Goal: Information Seeking & Learning: Compare options

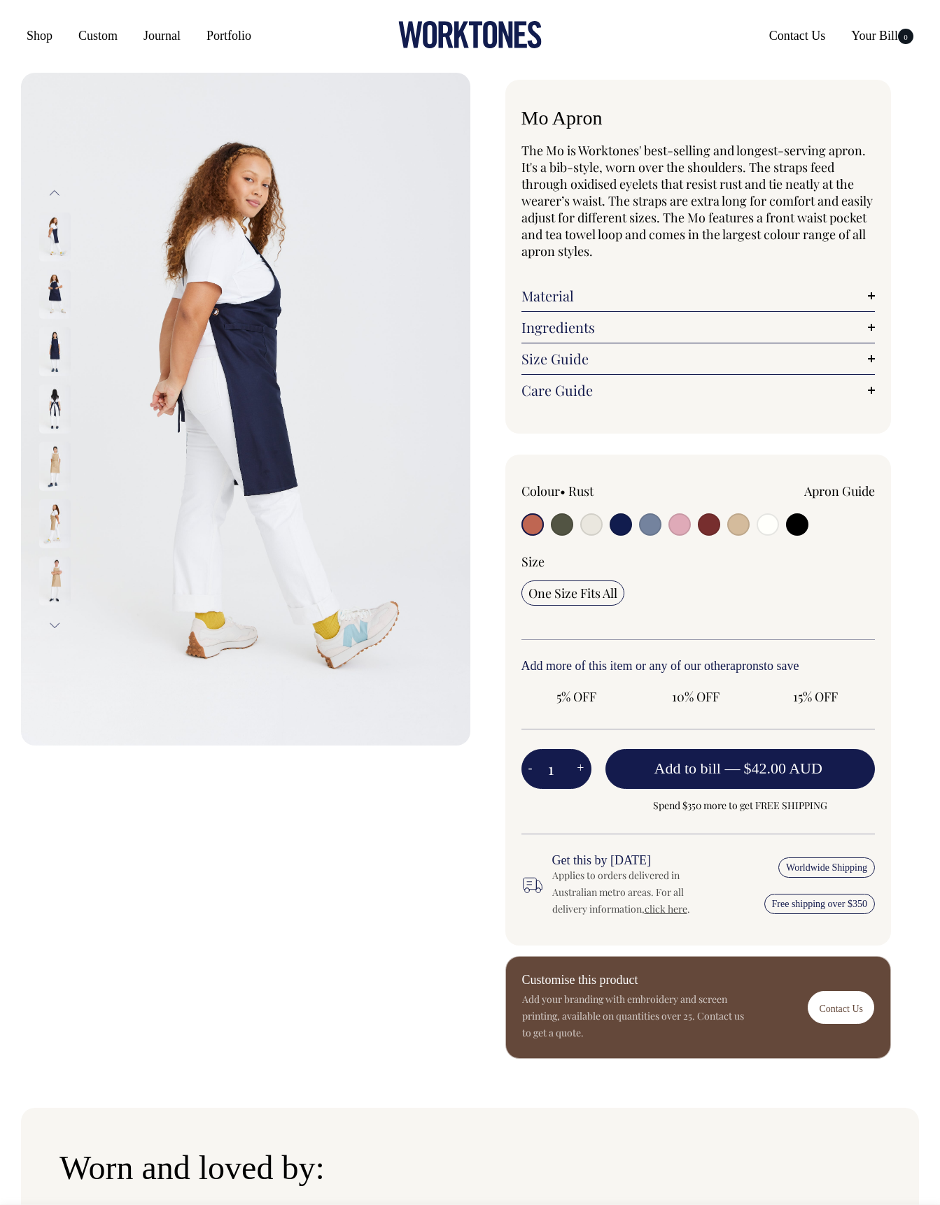
radio input "true"
select select "Dark Navy"
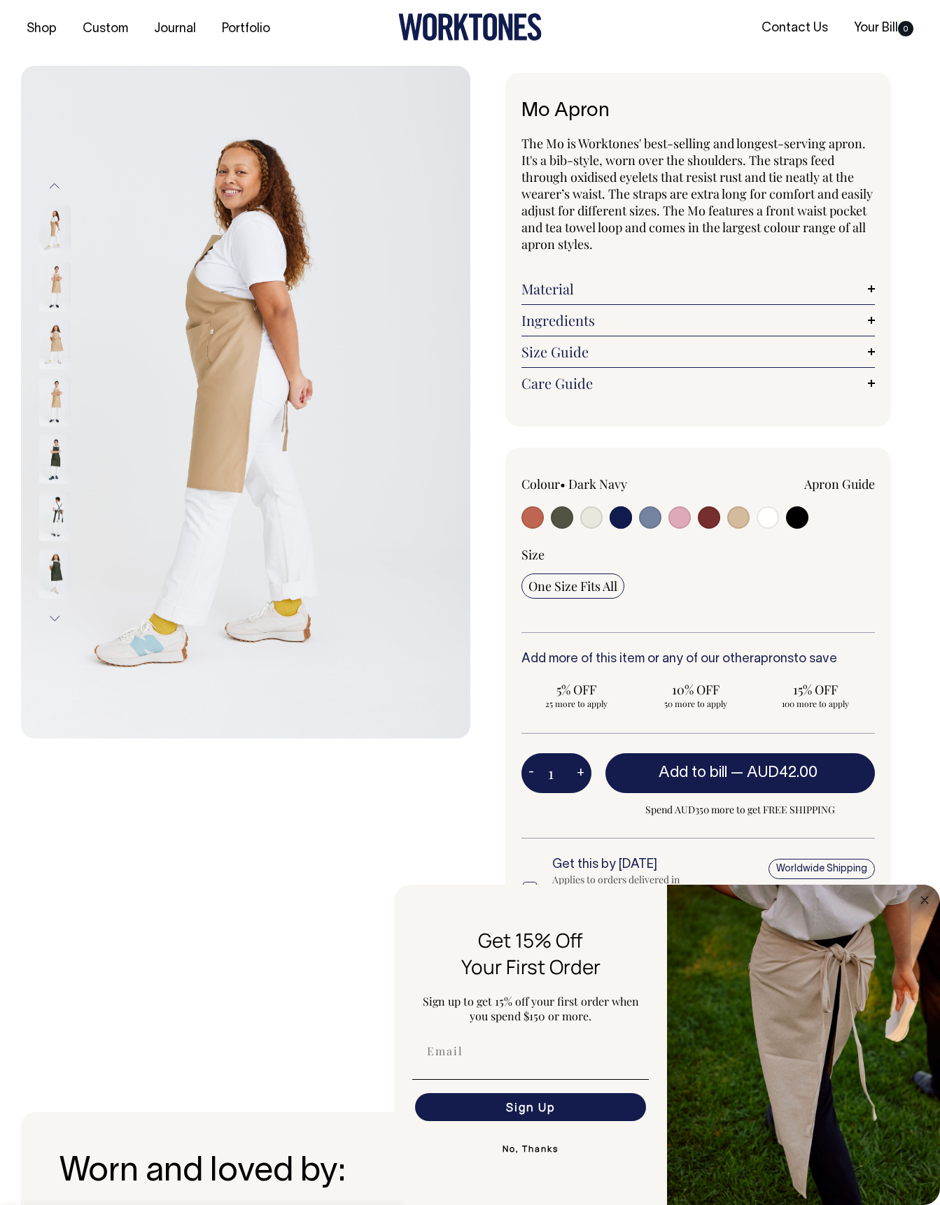
scroll to position [8, 0]
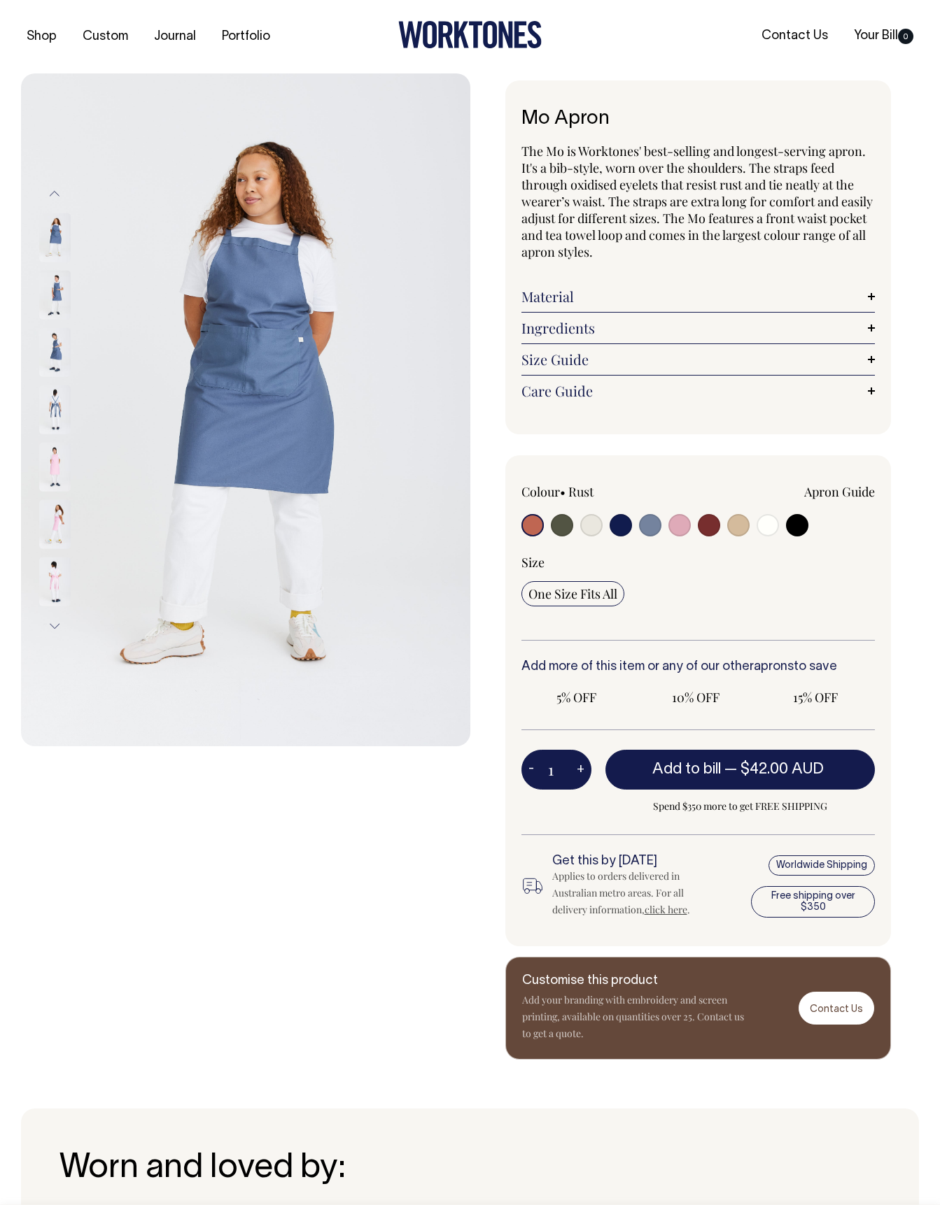
radio input "true"
select select "Blue/Grey"
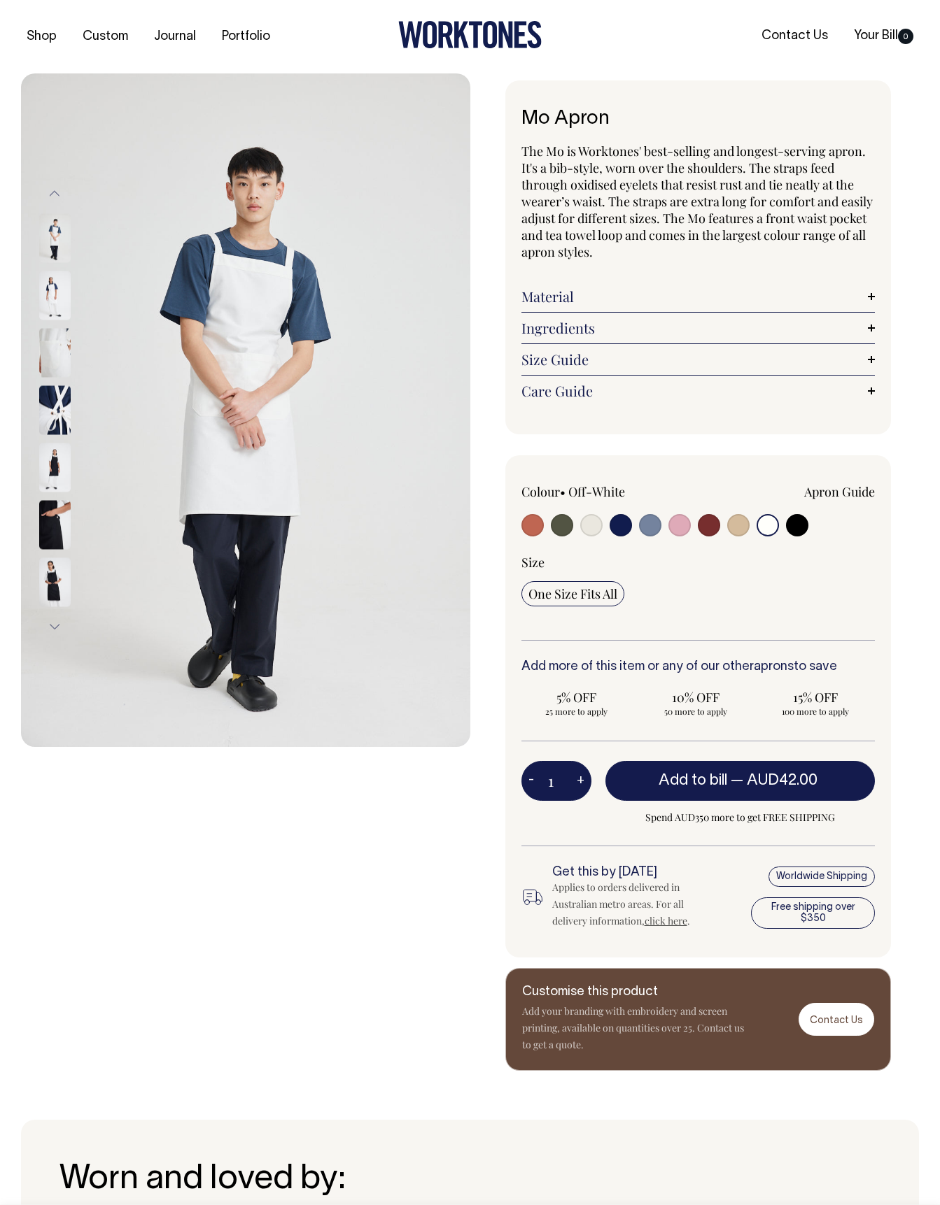
select select "Off-White"
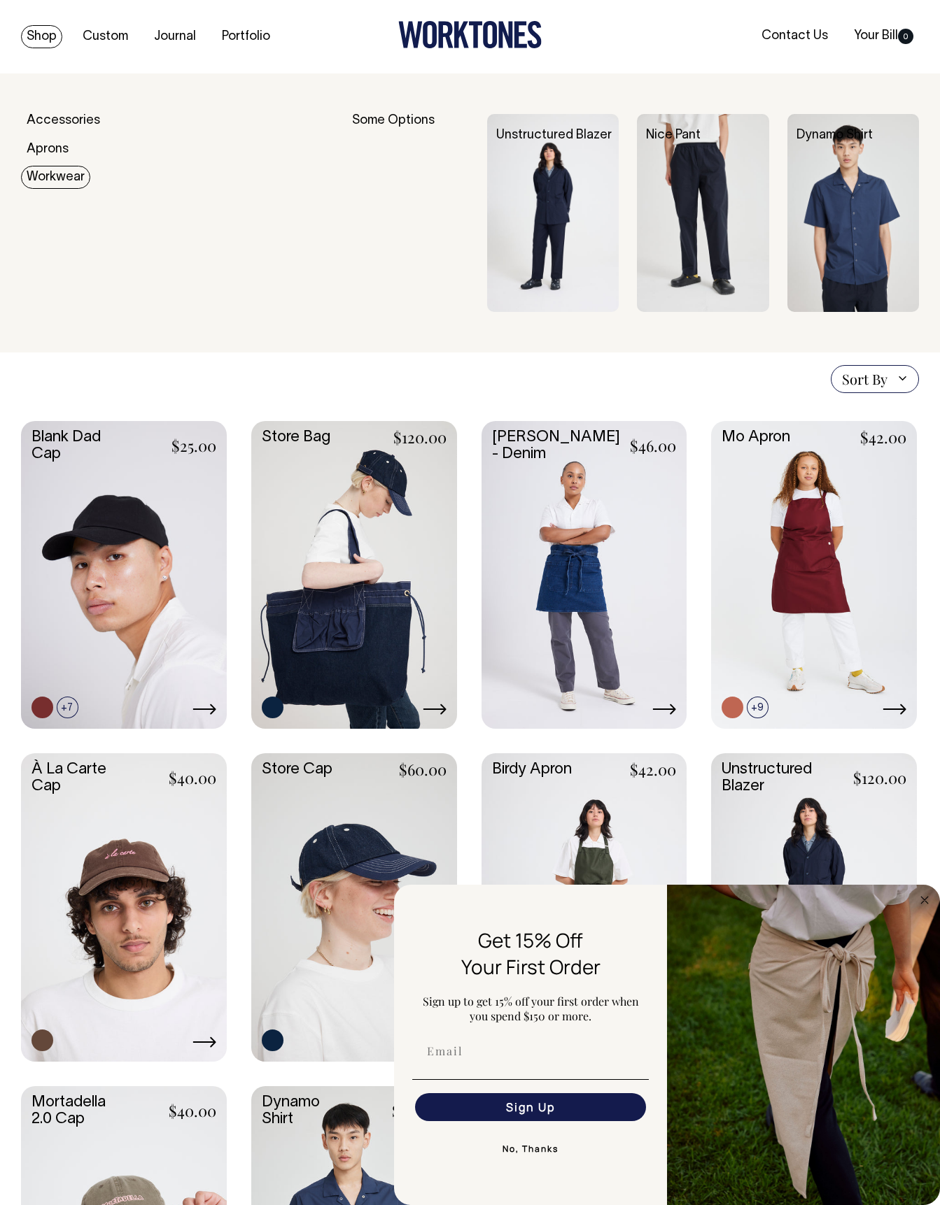
click at [856, 213] on img at bounding box center [853, 213] width 132 height 198
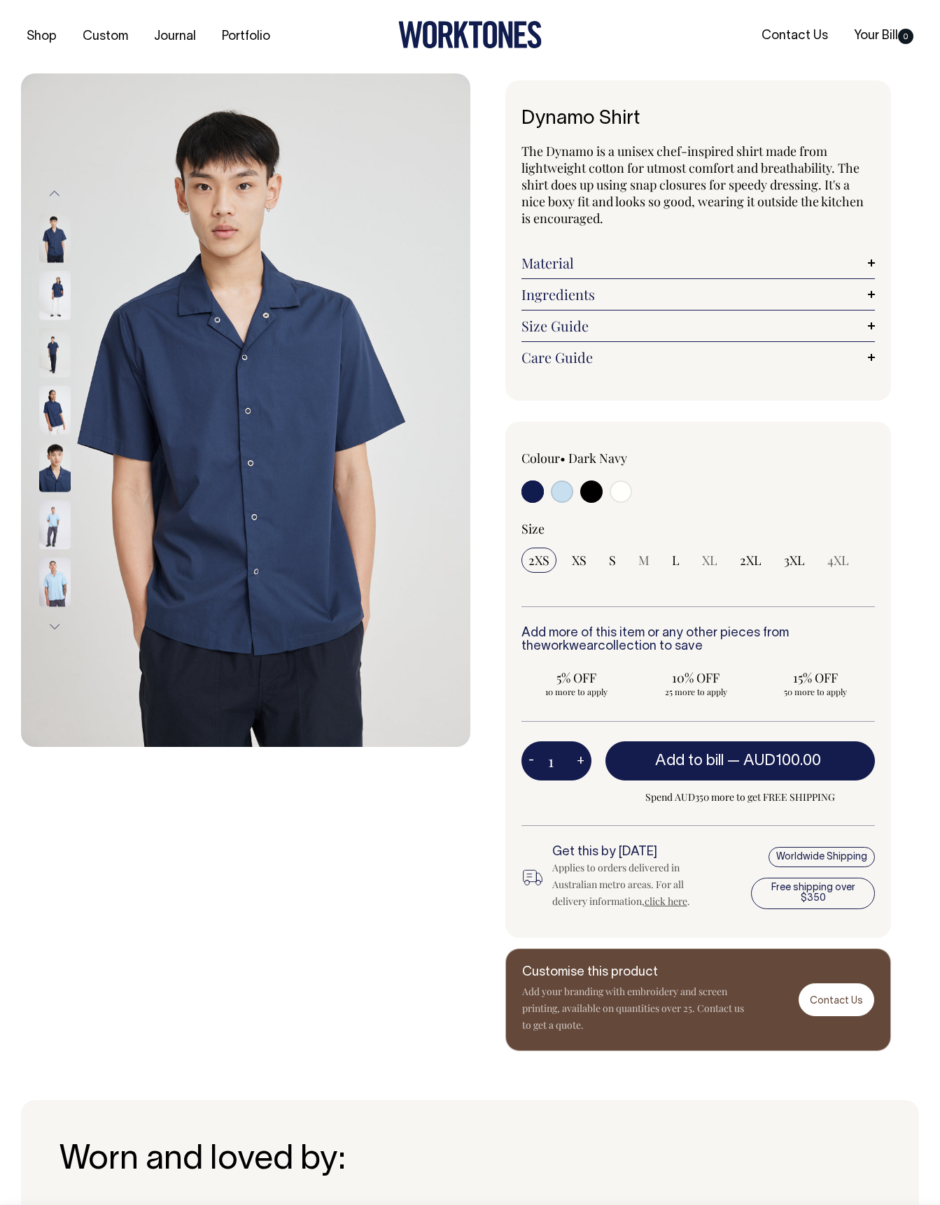
click at [566, 322] on link "Size Guide" at bounding box center [698, 326] width 354 height 17
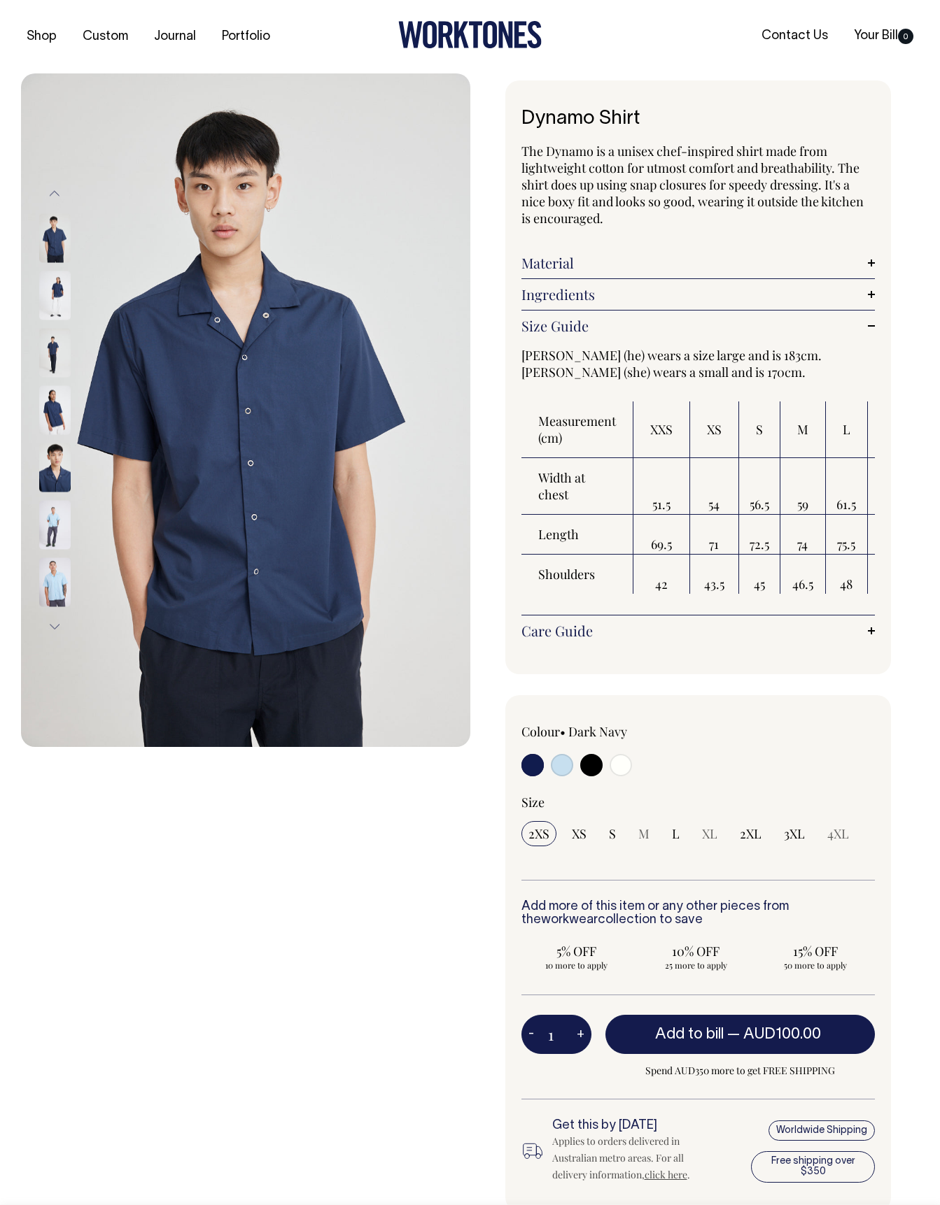
click at [566, 328] on link "Size Guide" at bounding box center [698, 326] width 354 height 17
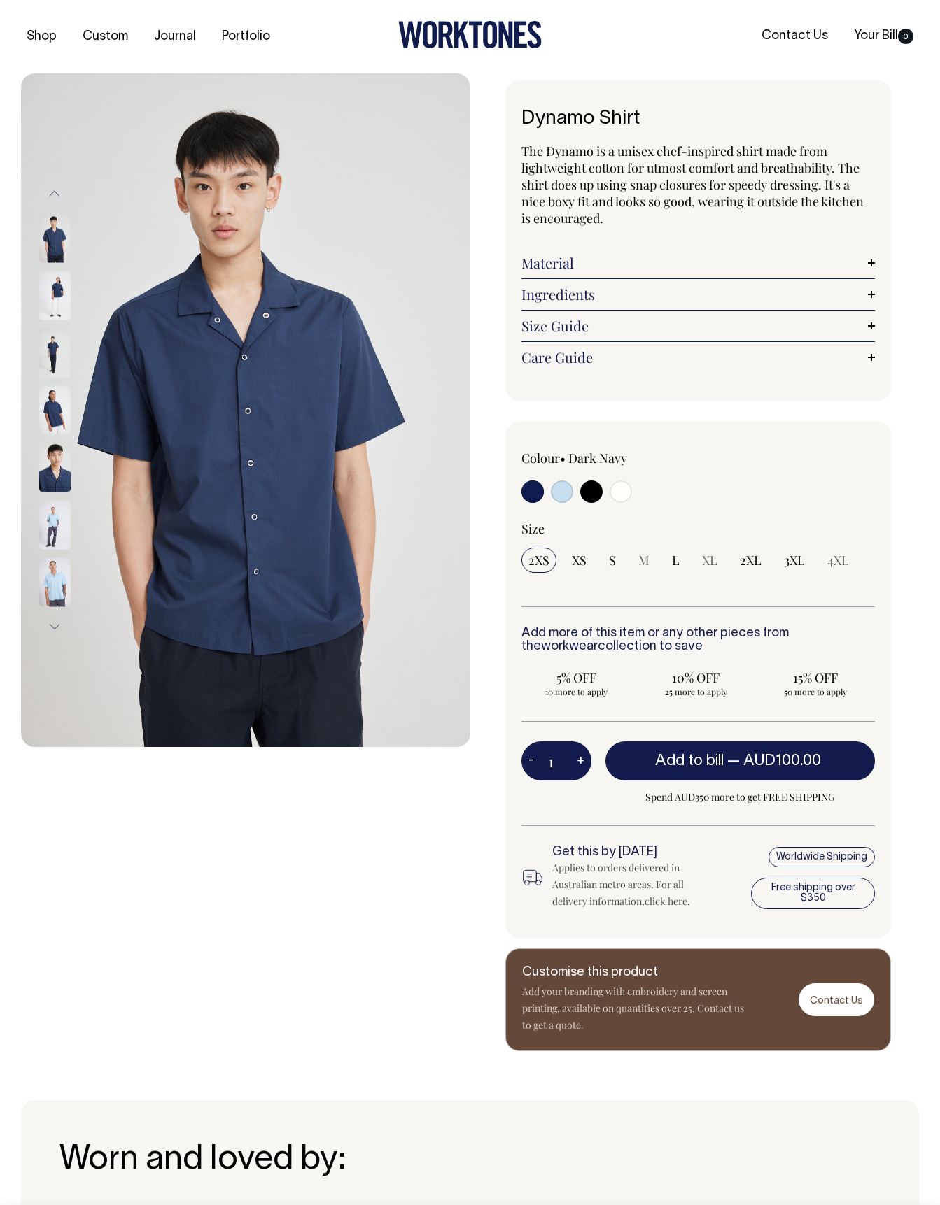
click at [620, 491] on input "radio" at bounding box center [620, 492] width 22 height 22
radio input "true"
select select "Off-White"
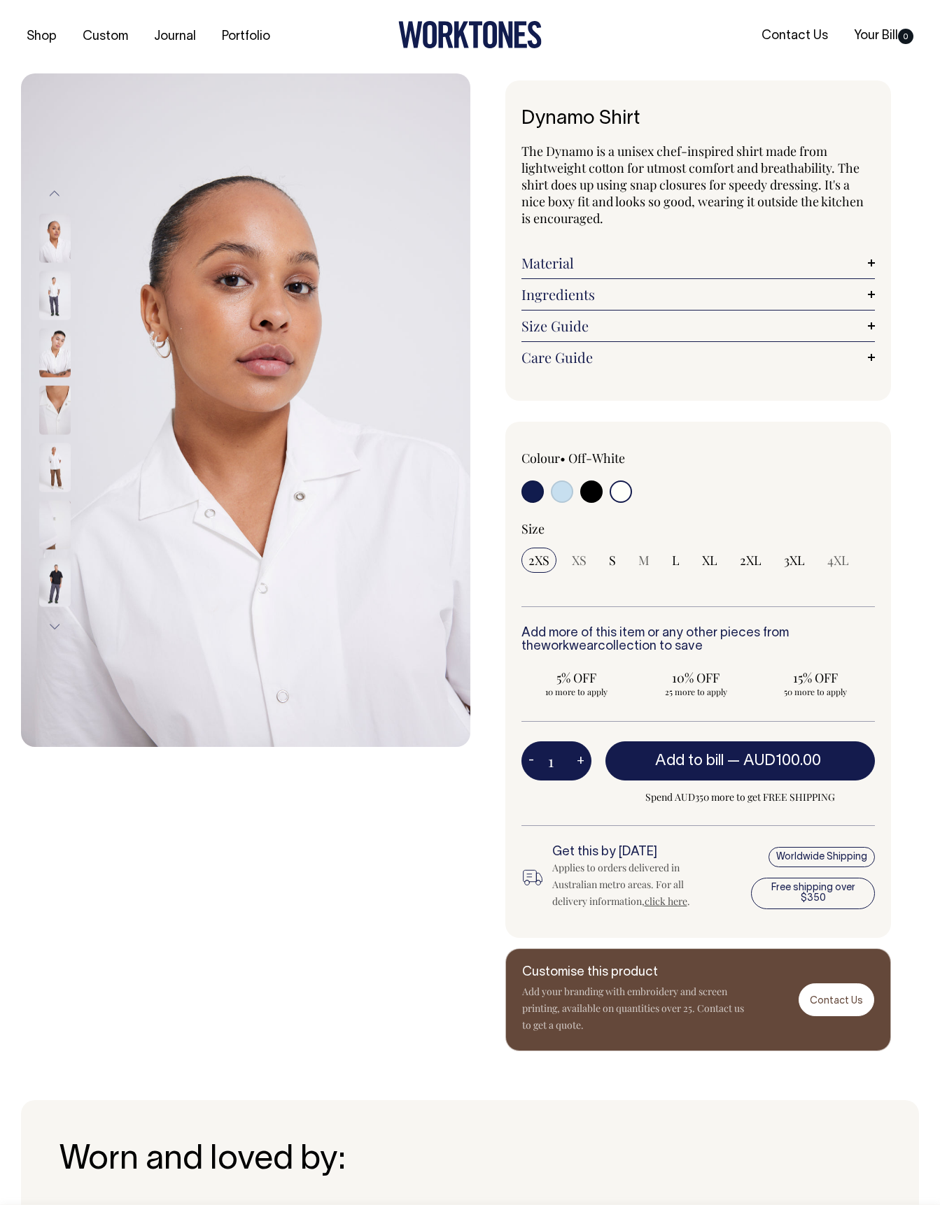
click at [589, 486] on input "radio" at bounding box center [591, 492] width 22 height 22
radio input "true"
select select "Black"
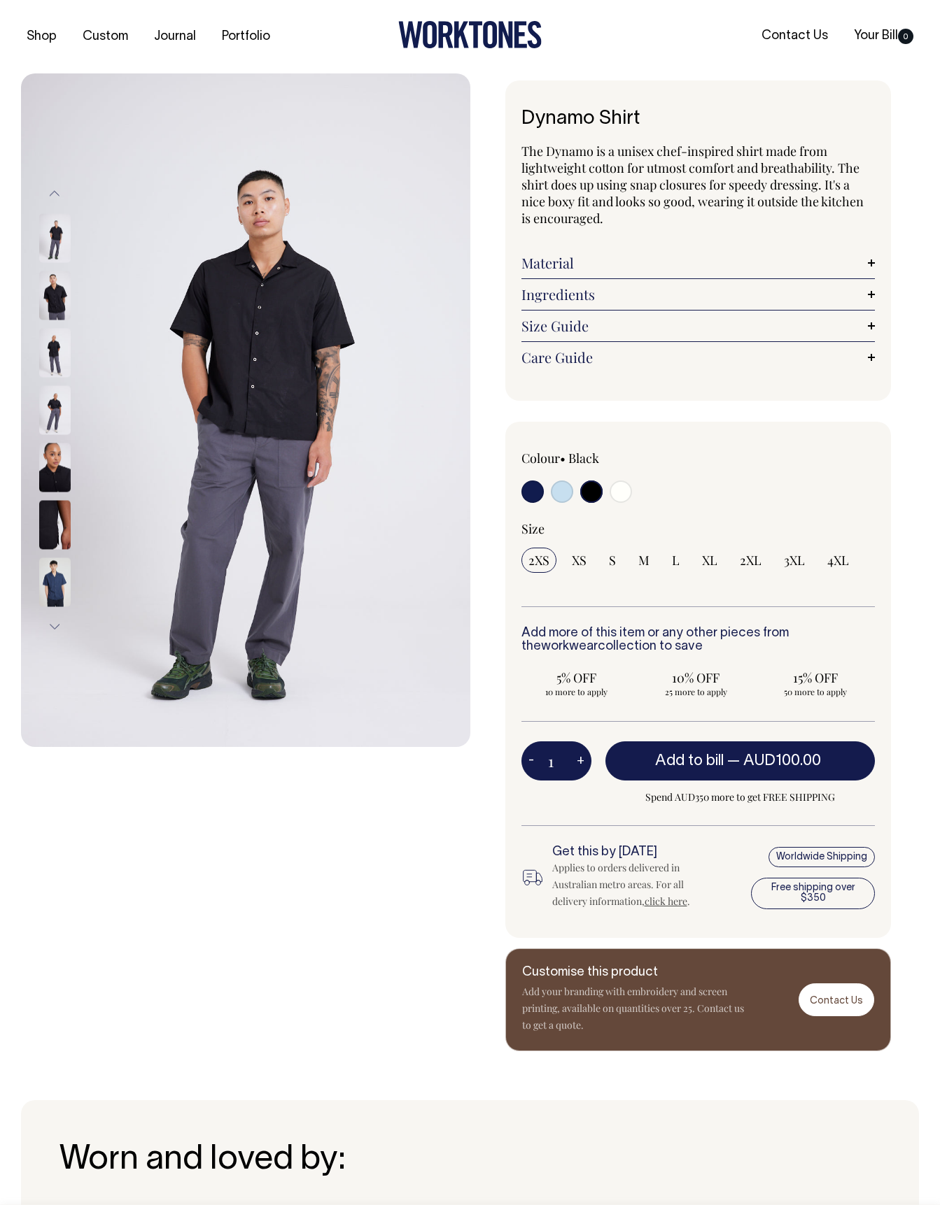
click at [560, 493] on input "radio" at bounding box center [562, 492] width 22 height 22
radio input "true"
select select "True Blue"
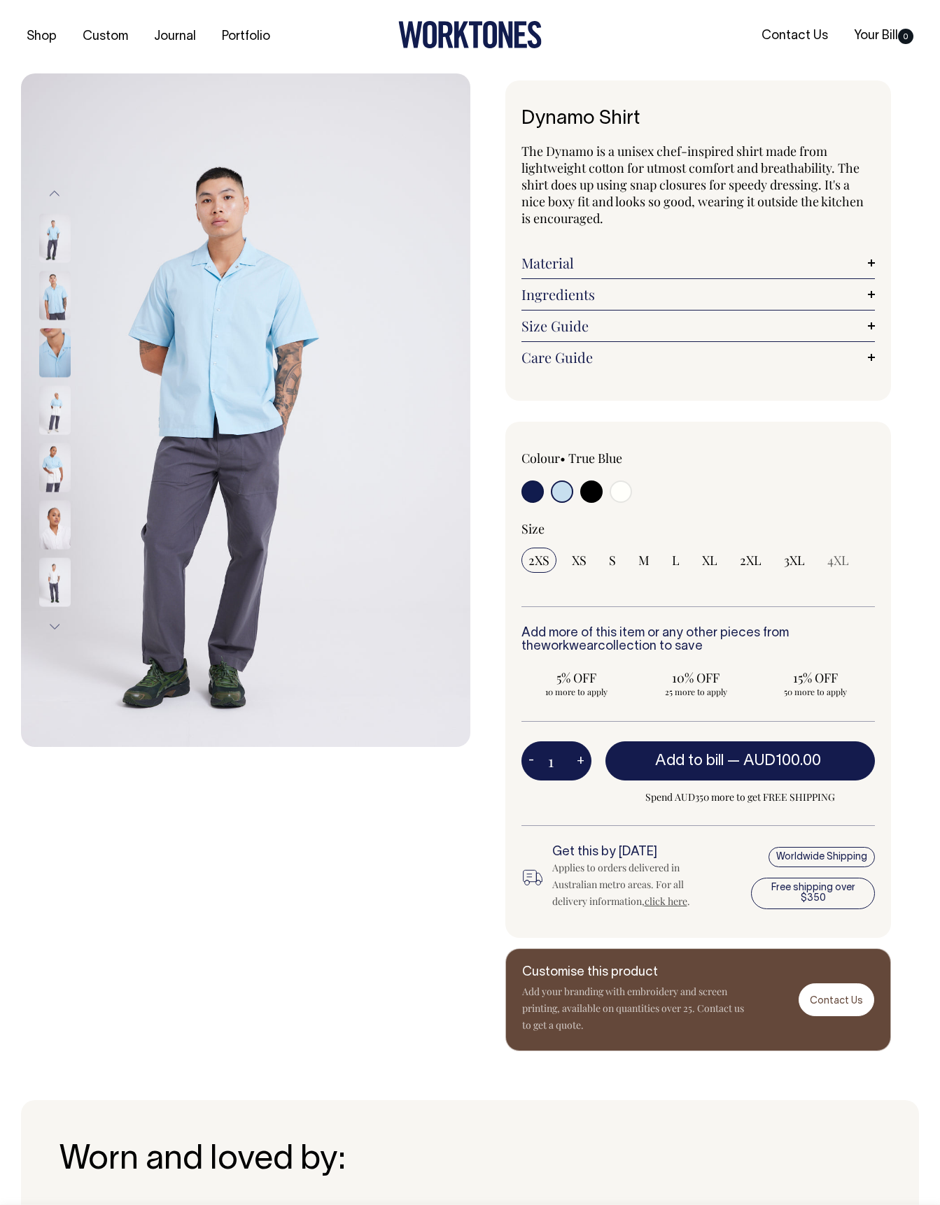
click at [525, 492] on input "radio" at bounding box center [532, 492] width 22 height 22
radio input "true"
select select "Dark Navy"
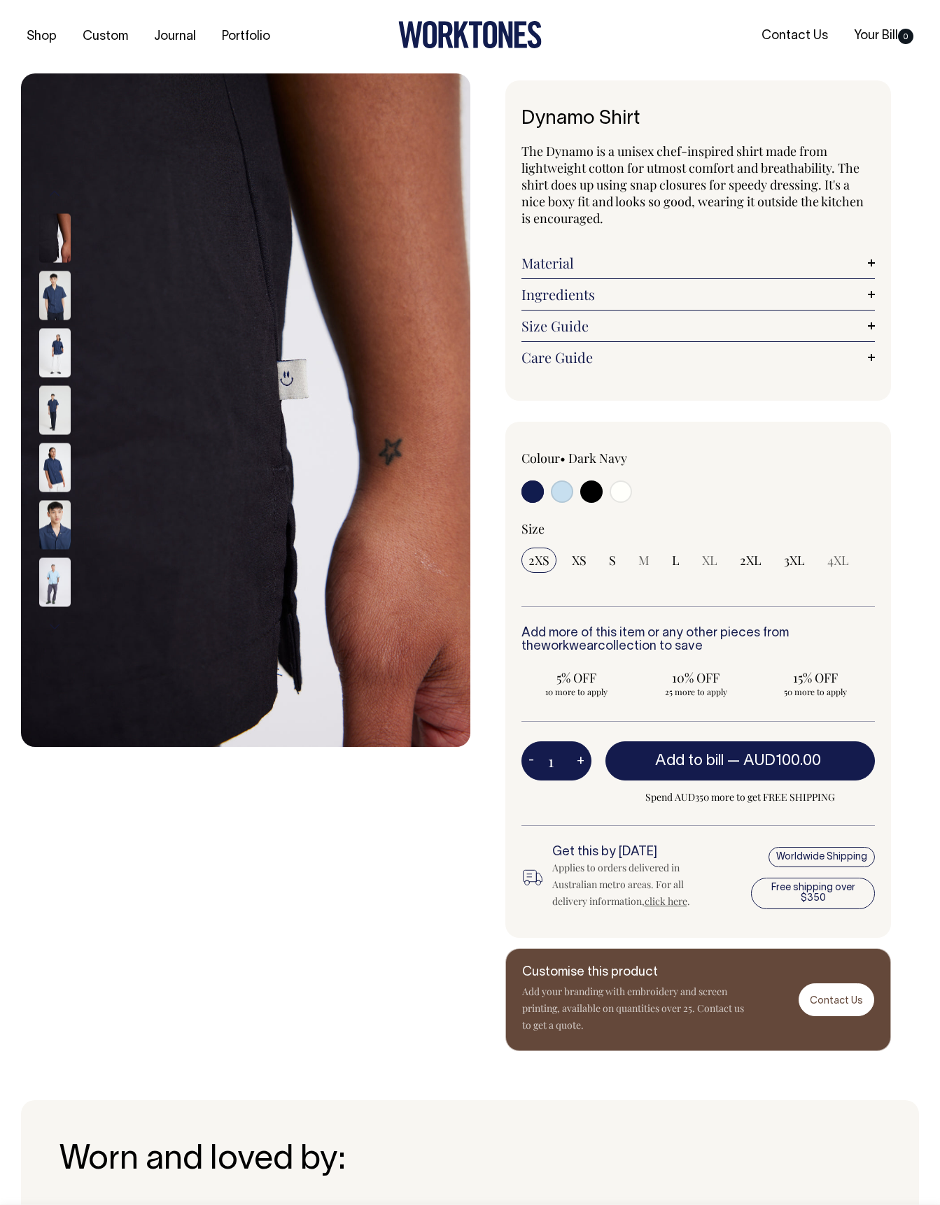
click at [52, 348] on img at bounding box center [54, 352] width 31 height 49
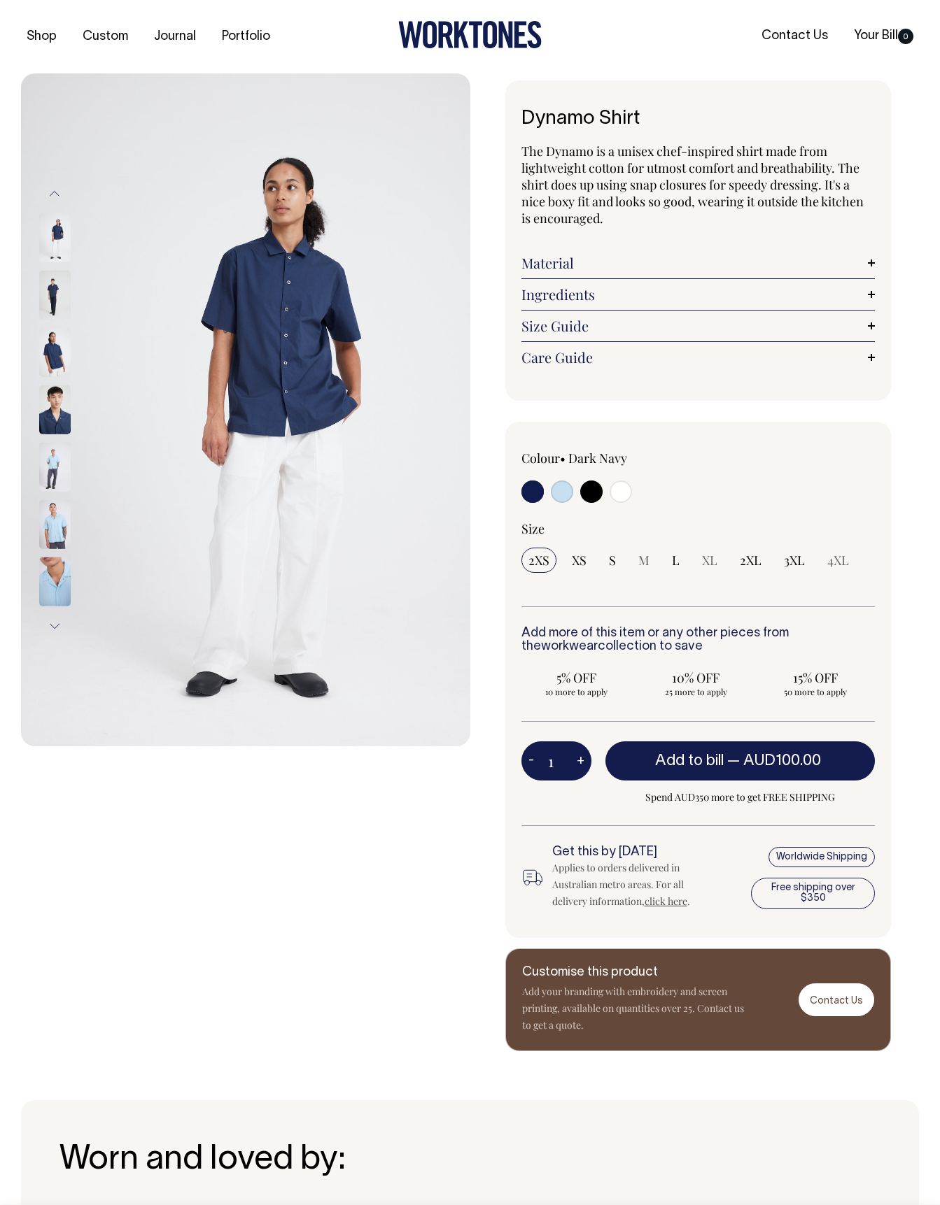
click at [57, 397] on div at bounding box center [73, 1213] width 70 height 2926
click at [55, 406] on img at bounding box center [54, 410] width 31 height 49
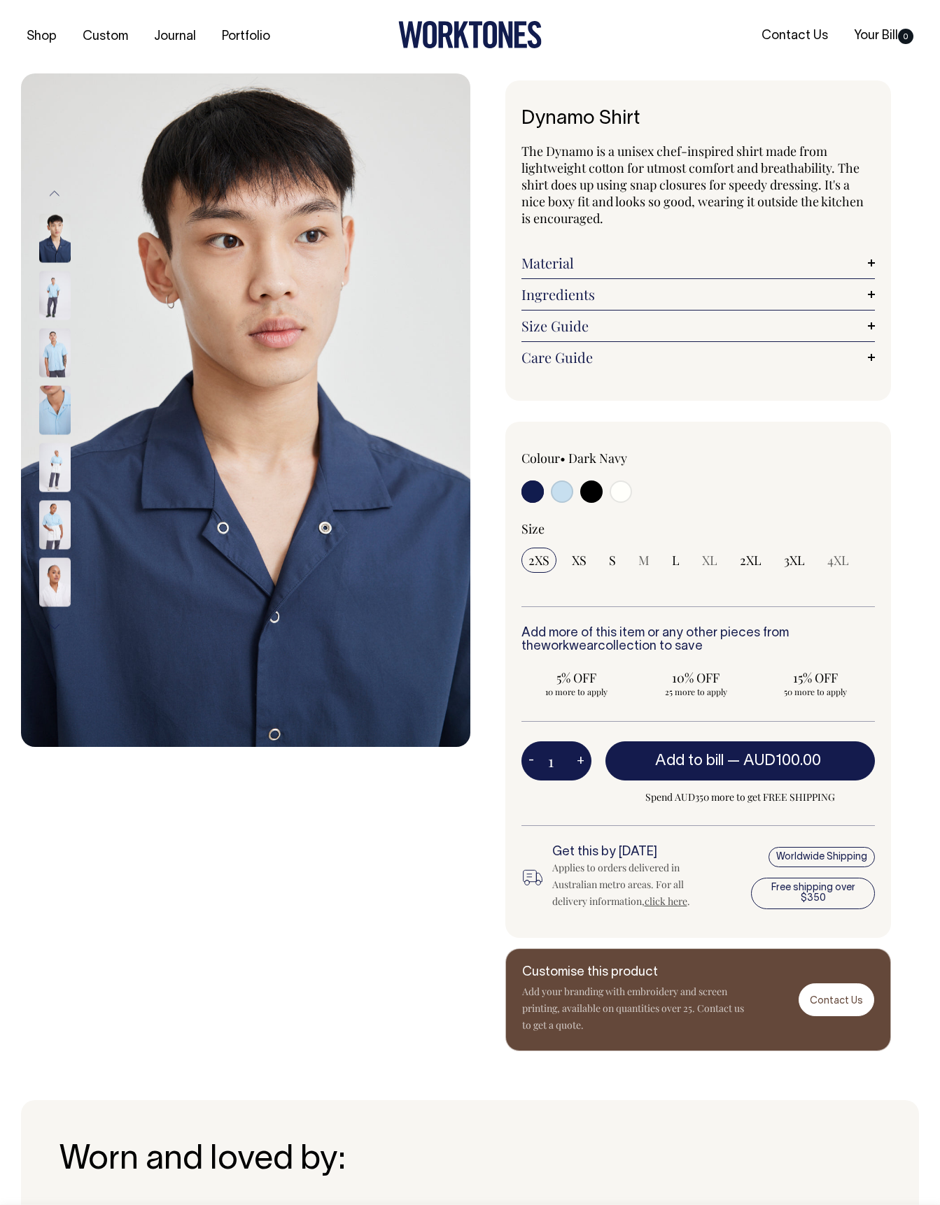
click at [55, 480] on img at bounding box center [54, 467] width 31 height 49
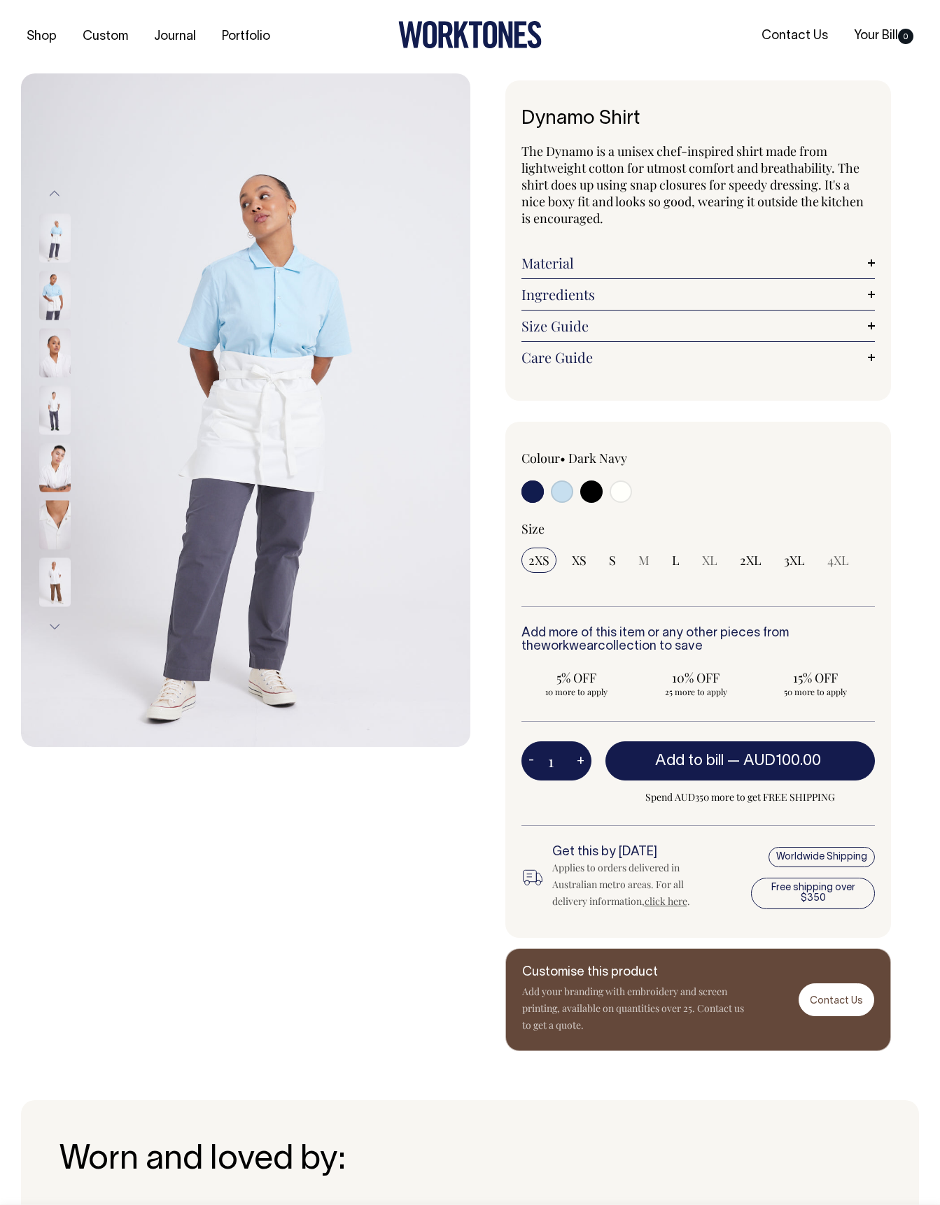
click at [59, 352] on img at bounding box center [54, 352] width 31 height 49
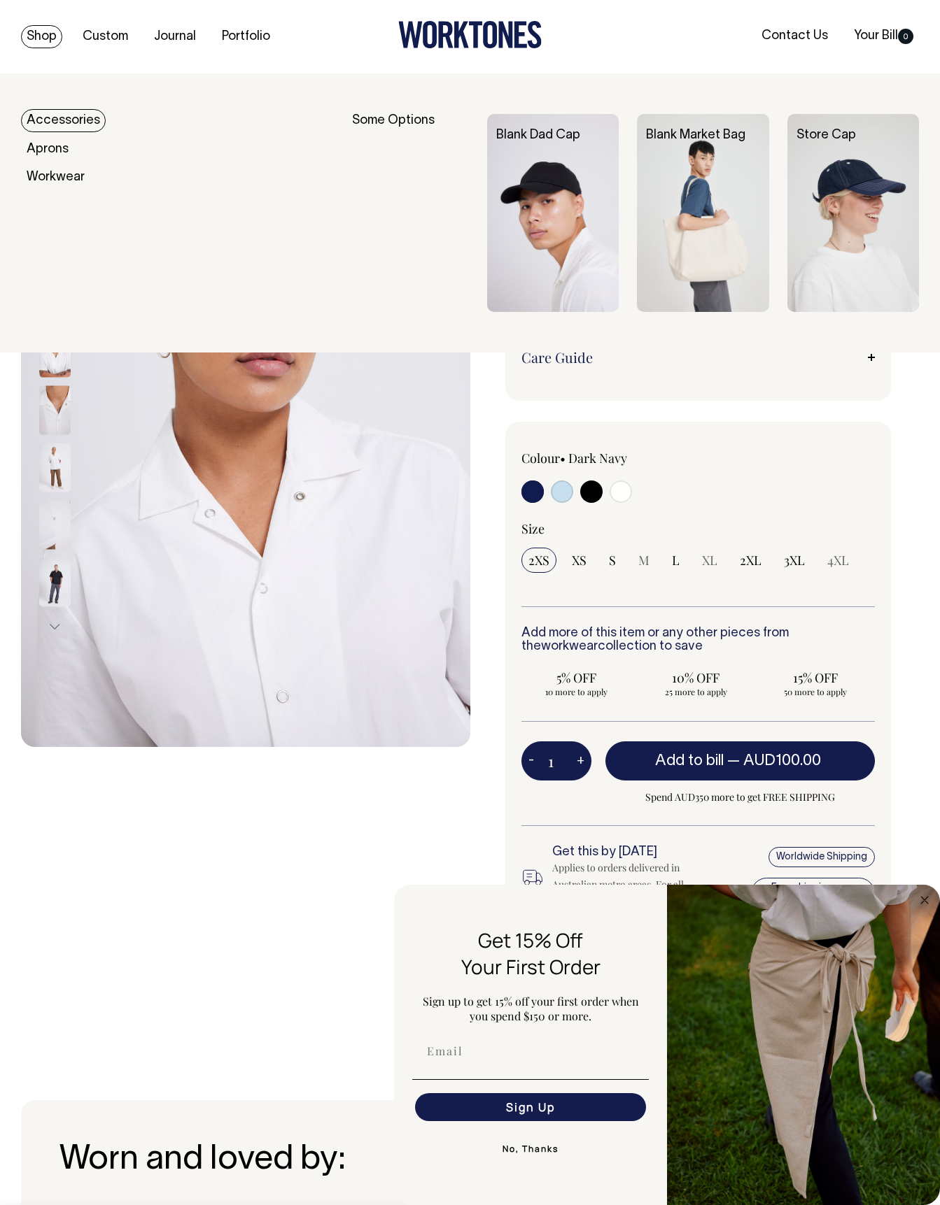
click at [491, 34] on icon at bounding box center [469, 34] width 143 height 27
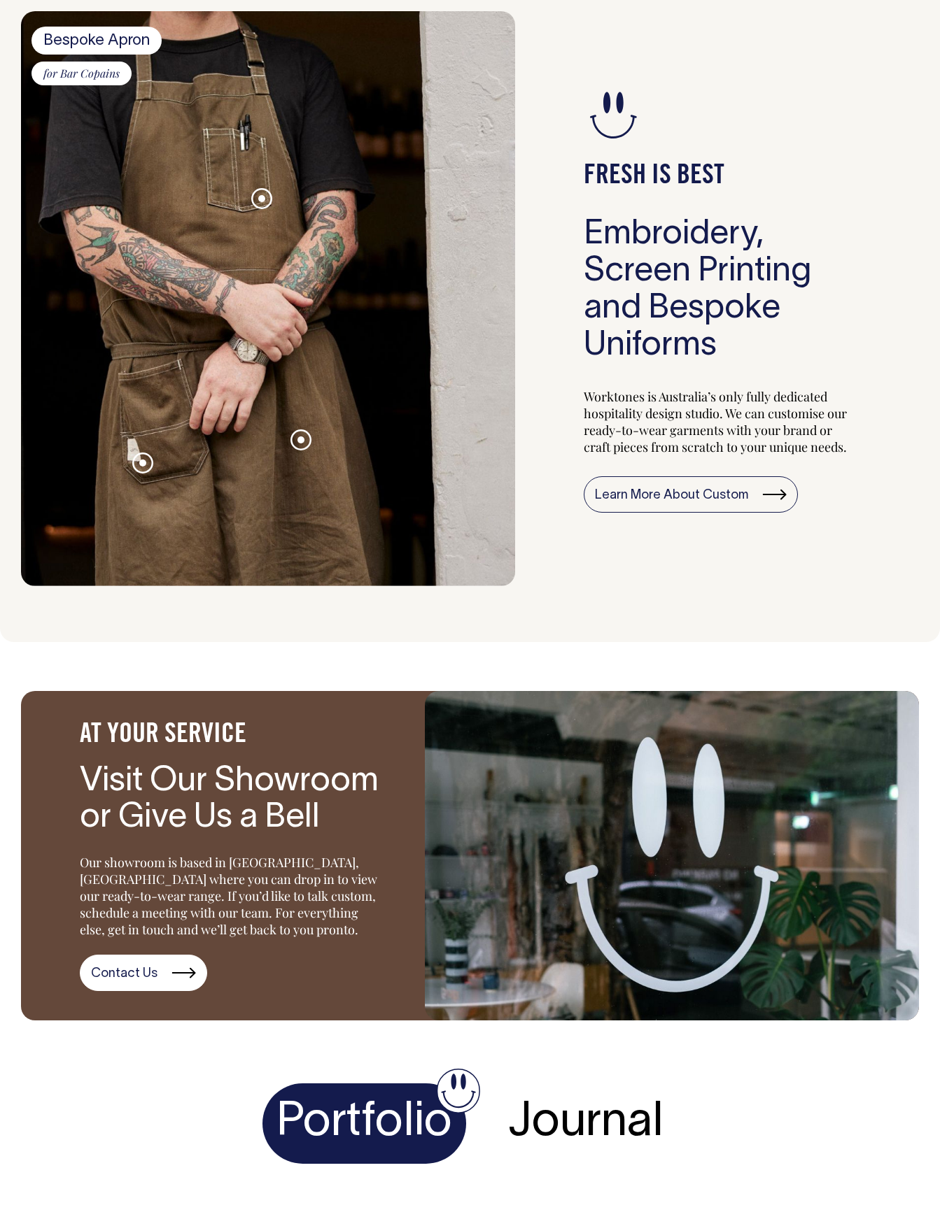
scroll to position [1224, 0]
click at [260, 202] on span at bounding box center [261, 198] width 7 height 7
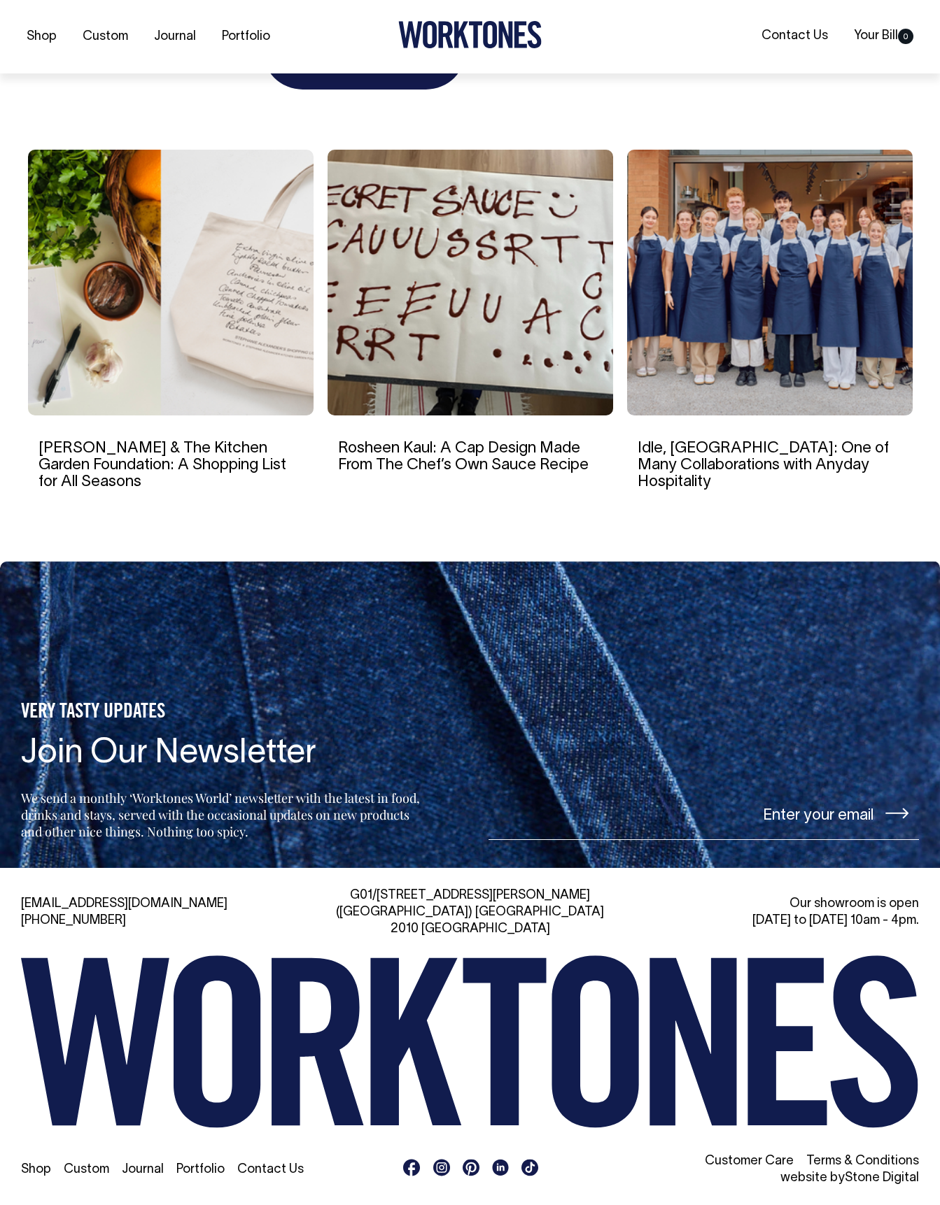
scroll to position [2300, 0]
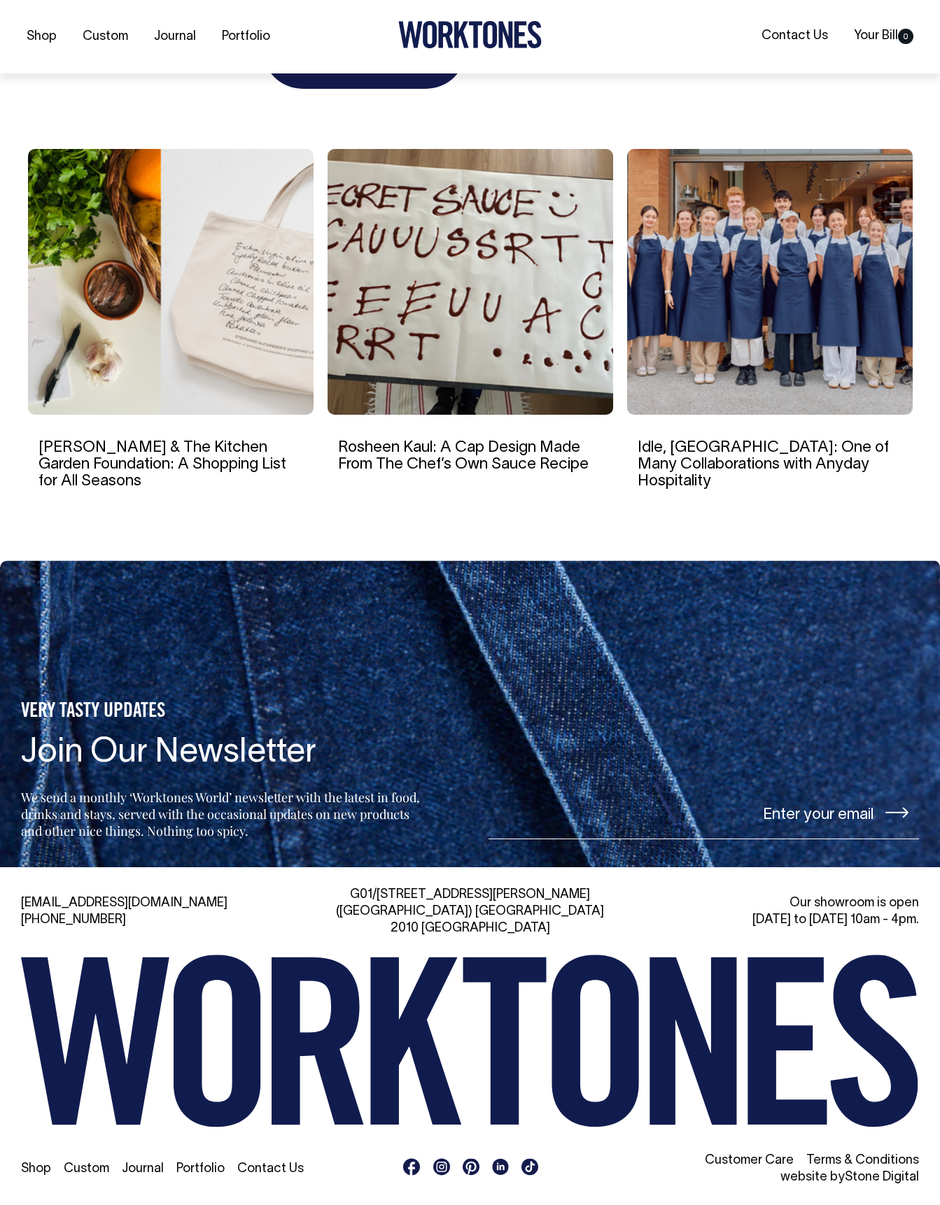
click at [898, 1173] on link "Stone Digital" at bounding box center [881, 1178] width 74 height 12
